Goal: Task Accomplishment & Management: Use online tool/utility

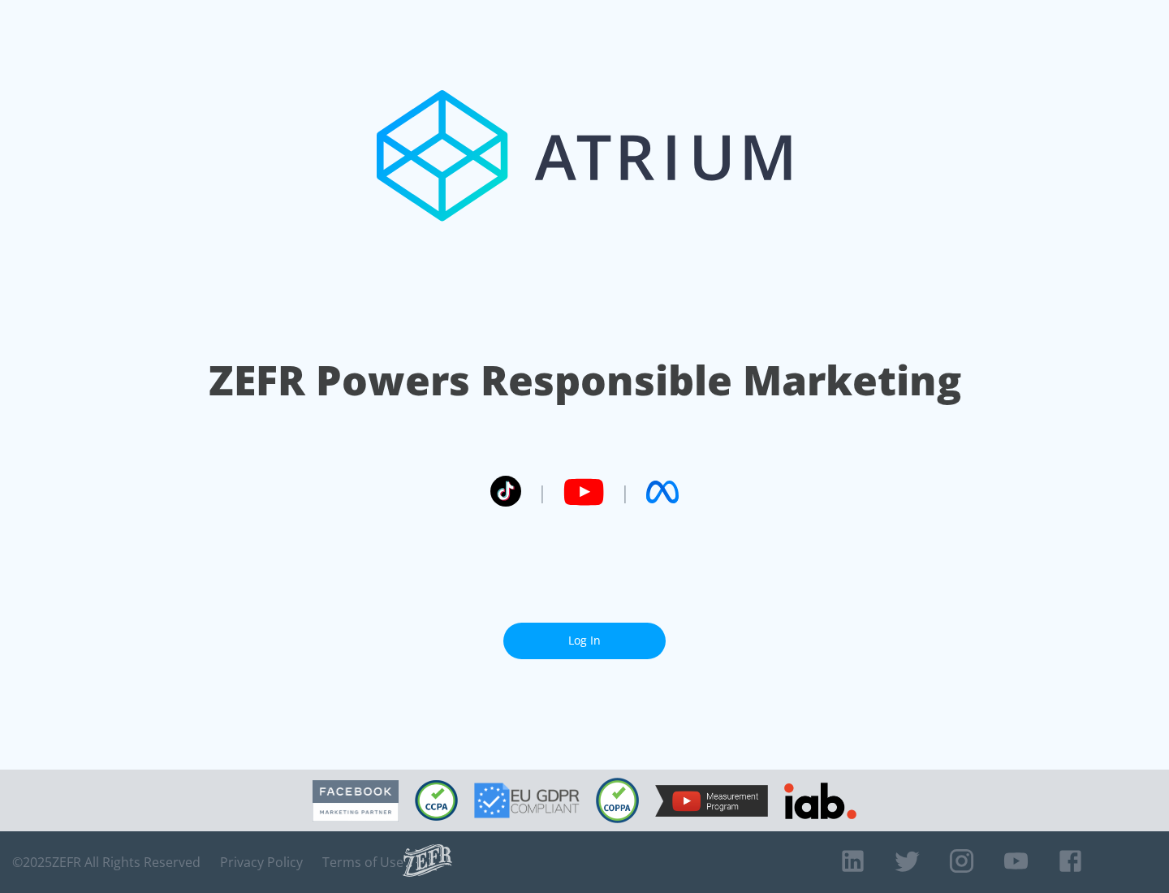
click at [585, 641] on link "Log In" at bounding box center [584, 641] width 162 height 37
